Goal: Information Seeking & Learning: Understand process/instructions

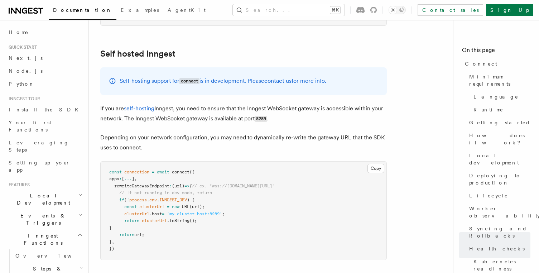
scroll to position [3549, 0]
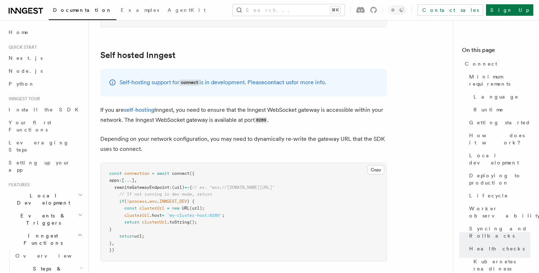
click at [130, 185] on span "rewriteGatewayEndpoint" at bounding box center [141, 187] width 55 height 5
copy span "rewriteGatewayEndpoint"
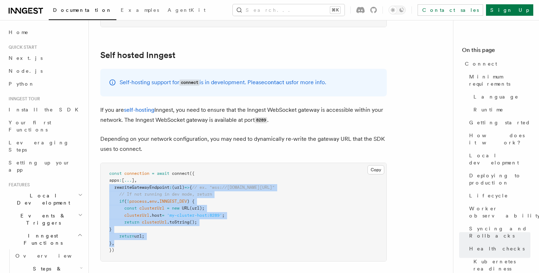
drag, startPoint x: 124, startPoint y: 199, endPoint x: 98, endPoint y: 146, distance: 59.0
copy code "rewriteGatewayEndpoint : (url) => { // ex. "wss://gw2.connect.inngest.com/v0/co…"
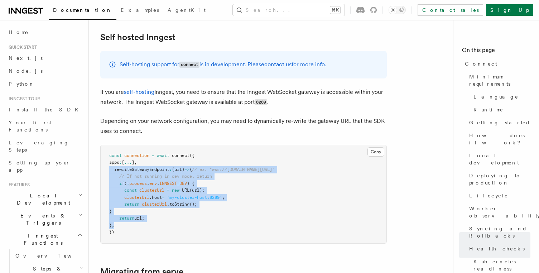
scroll to position [3575, 0]
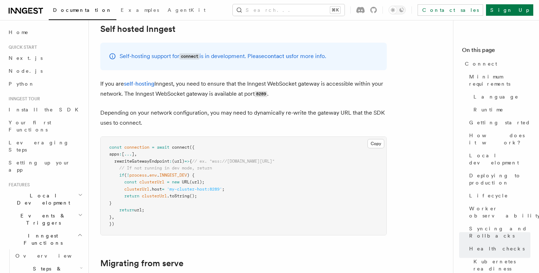
click at [135, 191] on pre "const connection = await connect ({ apps : [ ... ] , rewriteGatewayEndpoint : (…" at bounding box center [244, 186] width 286 height 98
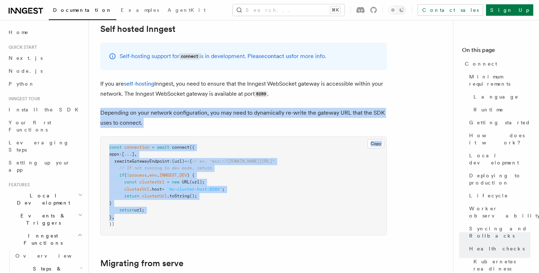
drag, startPoint x: 127, startPoint y: 177, endPoint x: 99, endPoint y: 68, distance: 112.3
copy article "Depending on your network configuration, you may need to dynamically re-write t…"
click at [347, 137] on pre "const connection = await connect ({ apps : [ ... ] , rewriteGatewayEndpoint : (…" at bounding box center [244, 186] width 286 height 98
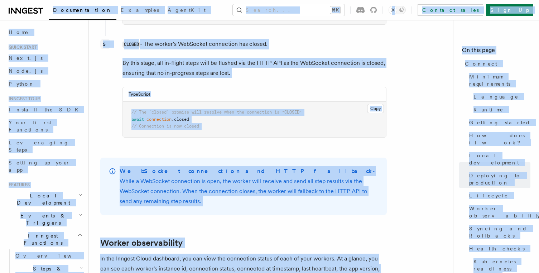
scroll to position [2277, 0]
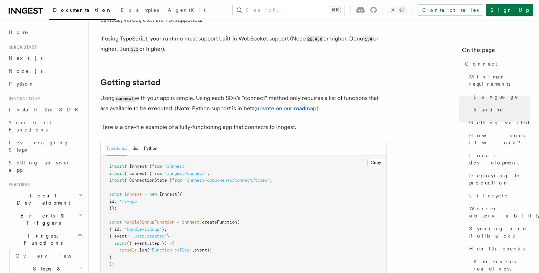
scroll to position [581, 0]
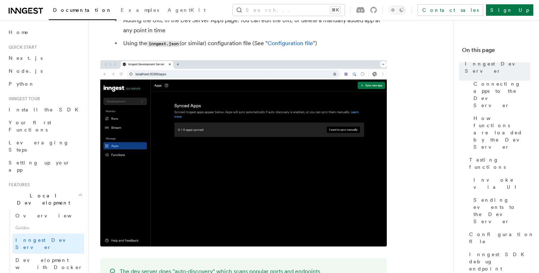
scroll to position [568, 0]
